Goal: Obtain resource: Download file/media

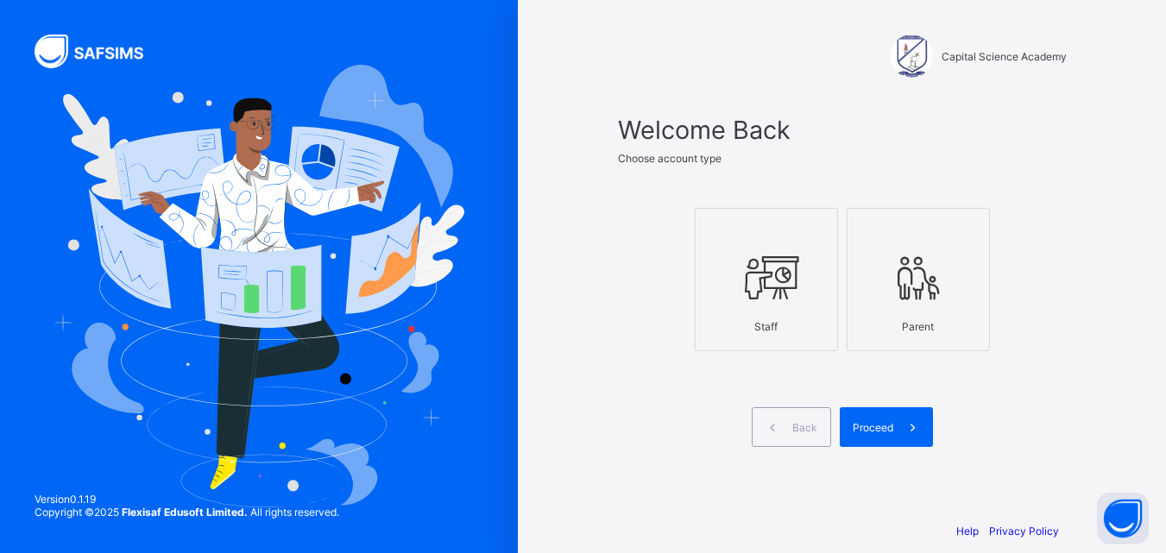
click at [754, 289] on icon at bounding box center [766, 278] width 60 height 52
click at [917, 422] on icon at bounding box center [913, 428] width 18 height 16
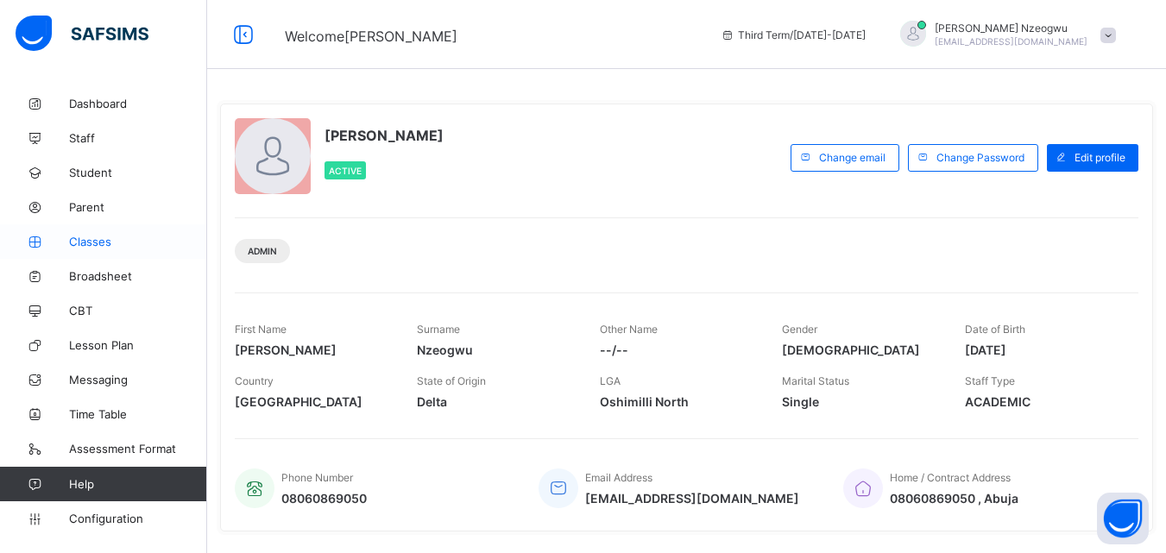
drag, startPoint x: 98, startPoint y: 243, endPoint x: 104, endPoint y: 252, distance: 10.8
click at [99, 243] on span "Classes" at bounding box center [138, 242] width 138 height 14
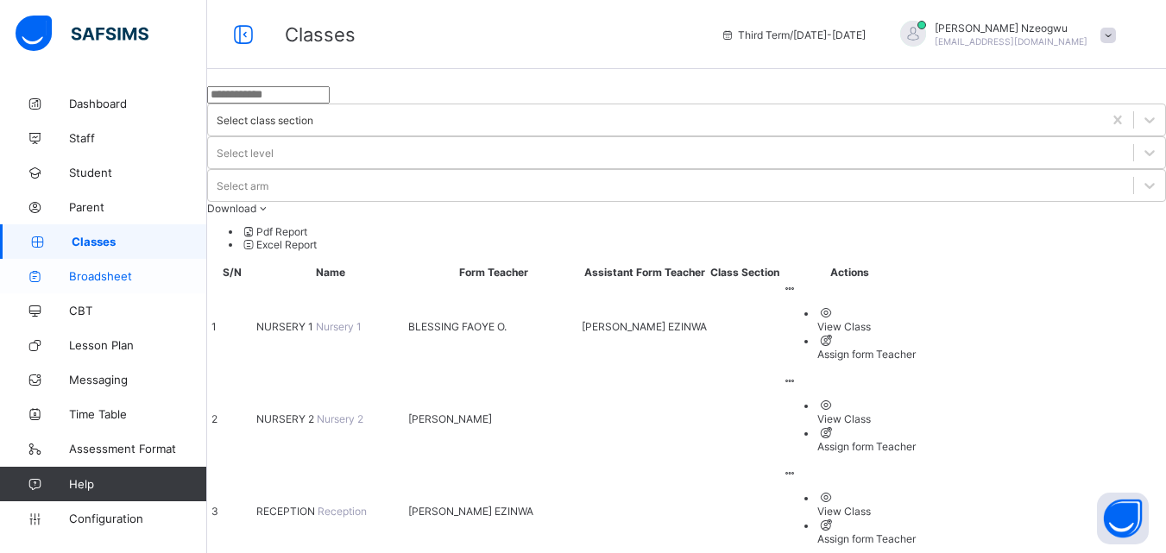
click at [104, 282] on span "Broadsheet" at bounding box center [138, 276] width 138 height 14
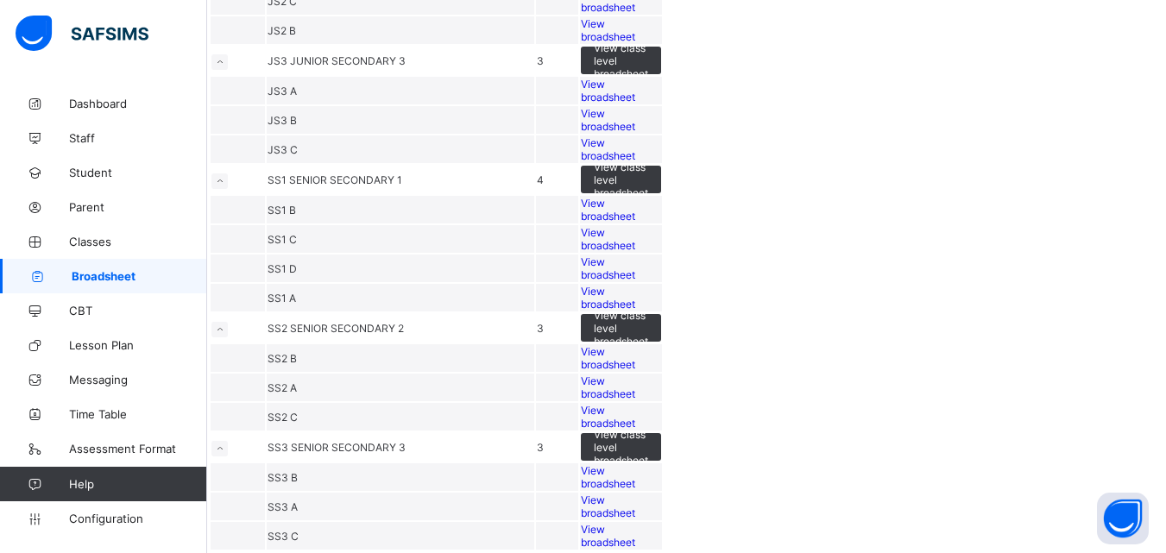
scroll to position [1122, 0]
click at [648, 80] on span "View class level broadsheet" at bounding box center [621, 60] width 54 height 39
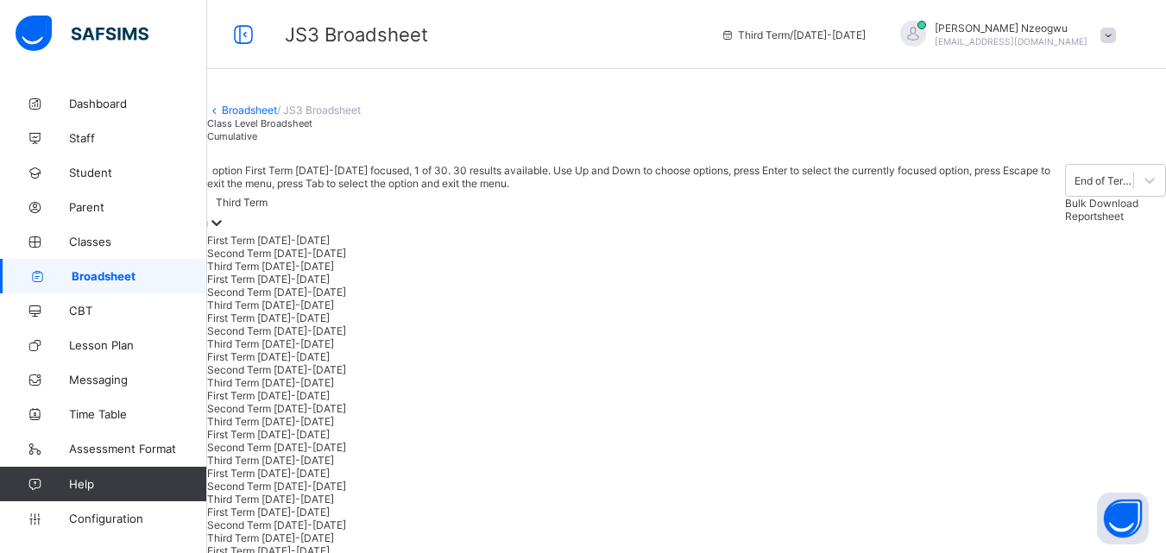
click at [278, 214] on div "Third Term" at bounding box center [636, 202] width 858 height 24
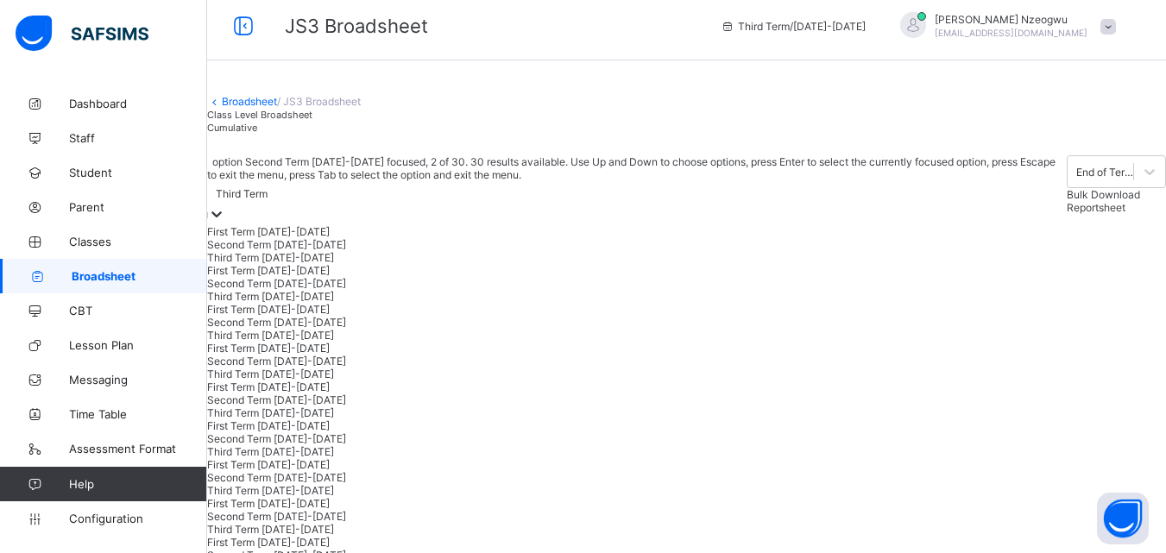
click at [281, 251] on div "Second Term [DATE]-[DATE]" at bounding box center [637, 244] width 860 height 13
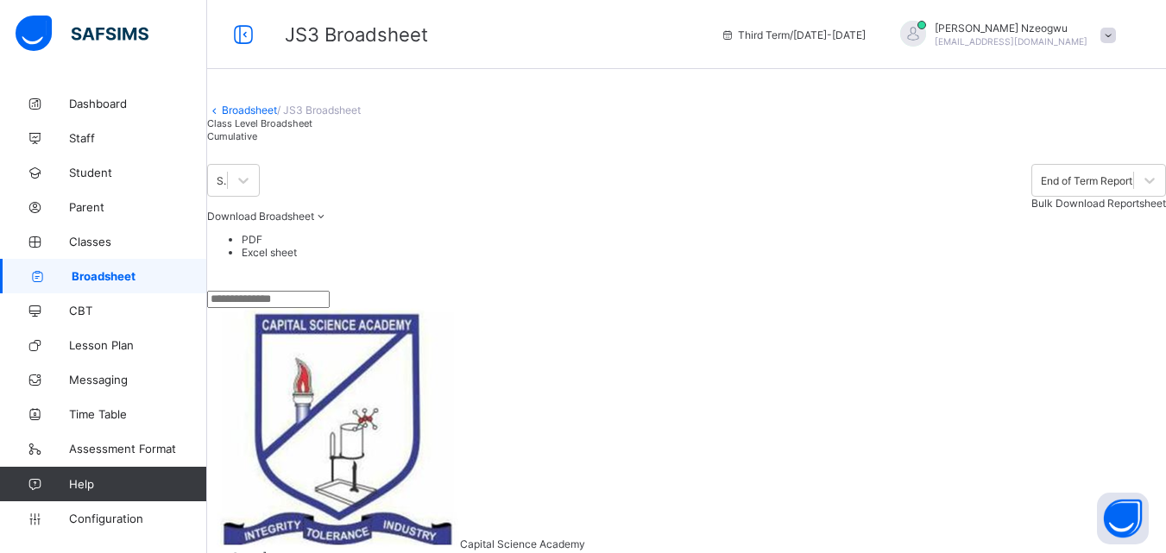
click at [1130, 246] on li "PDF" at bounding box center [704, 239] width 925 height 13
